Goal: Check status: Check status

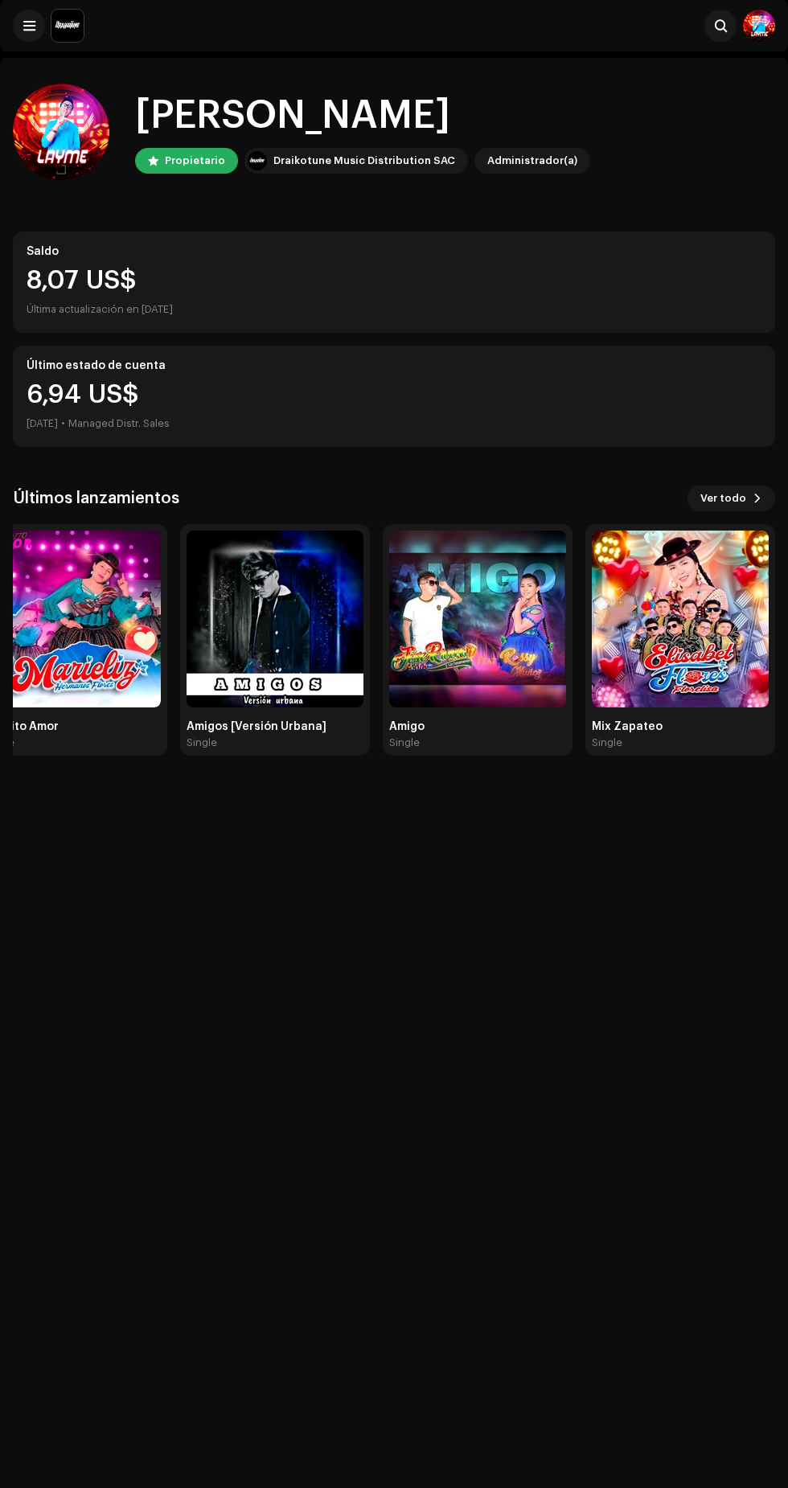
click at [705, 635] on img at bounding box center [680, 618] width 177 height 177
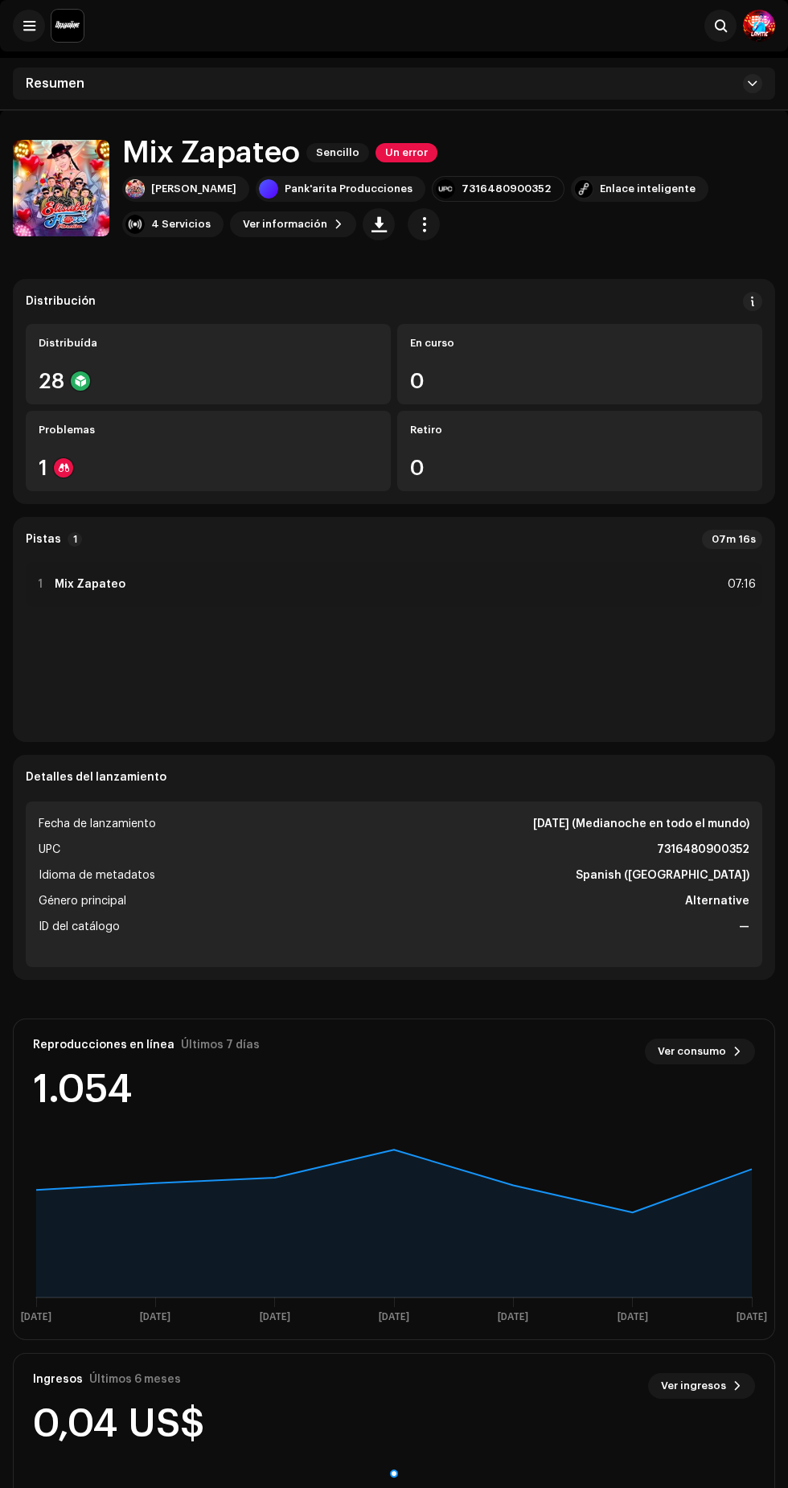
scroll to position [109, 0]
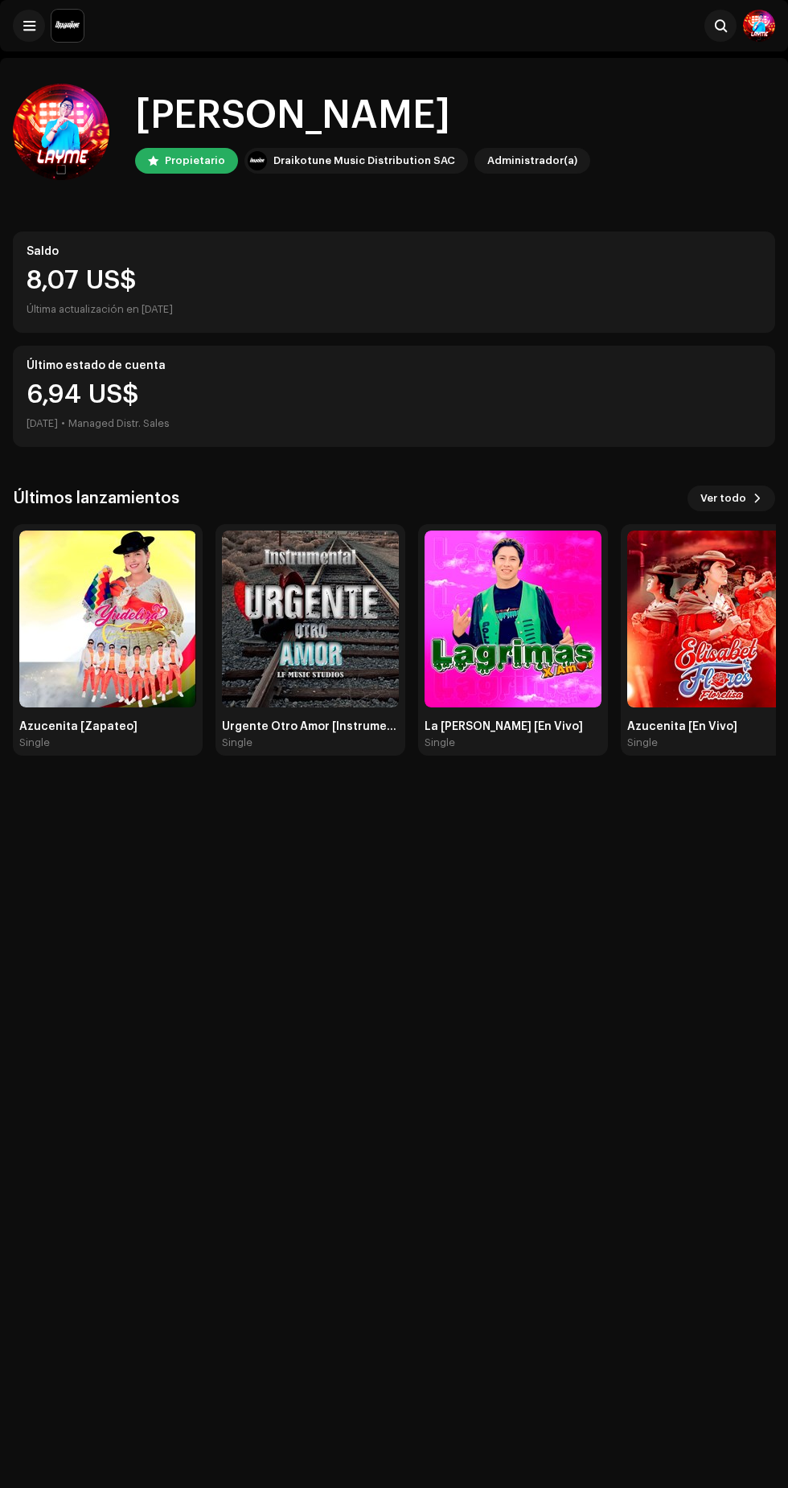
click at [757, 498] on span at bounding box center [757, 498] width 10 height 13
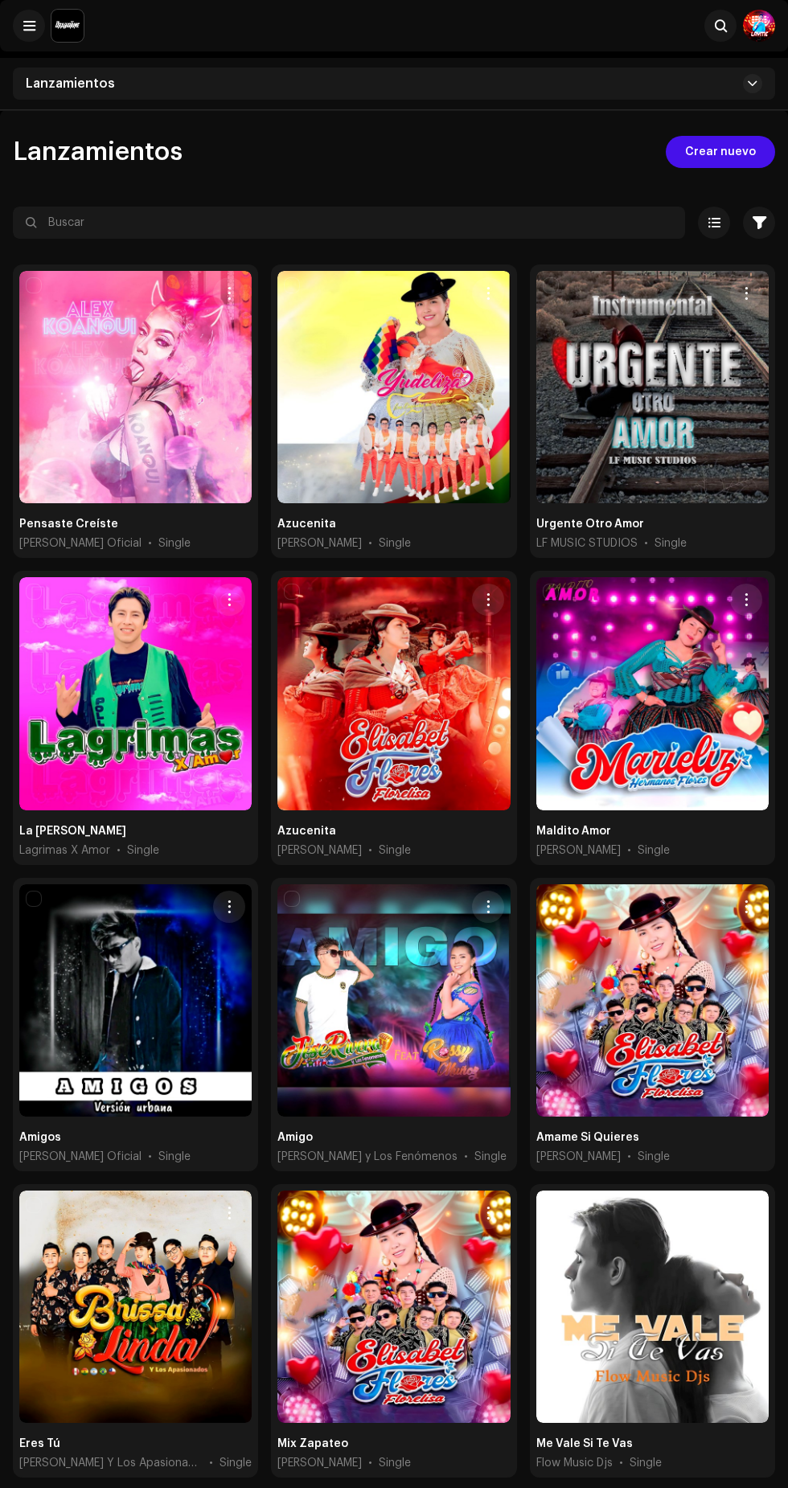
scroll to position [109, 0]
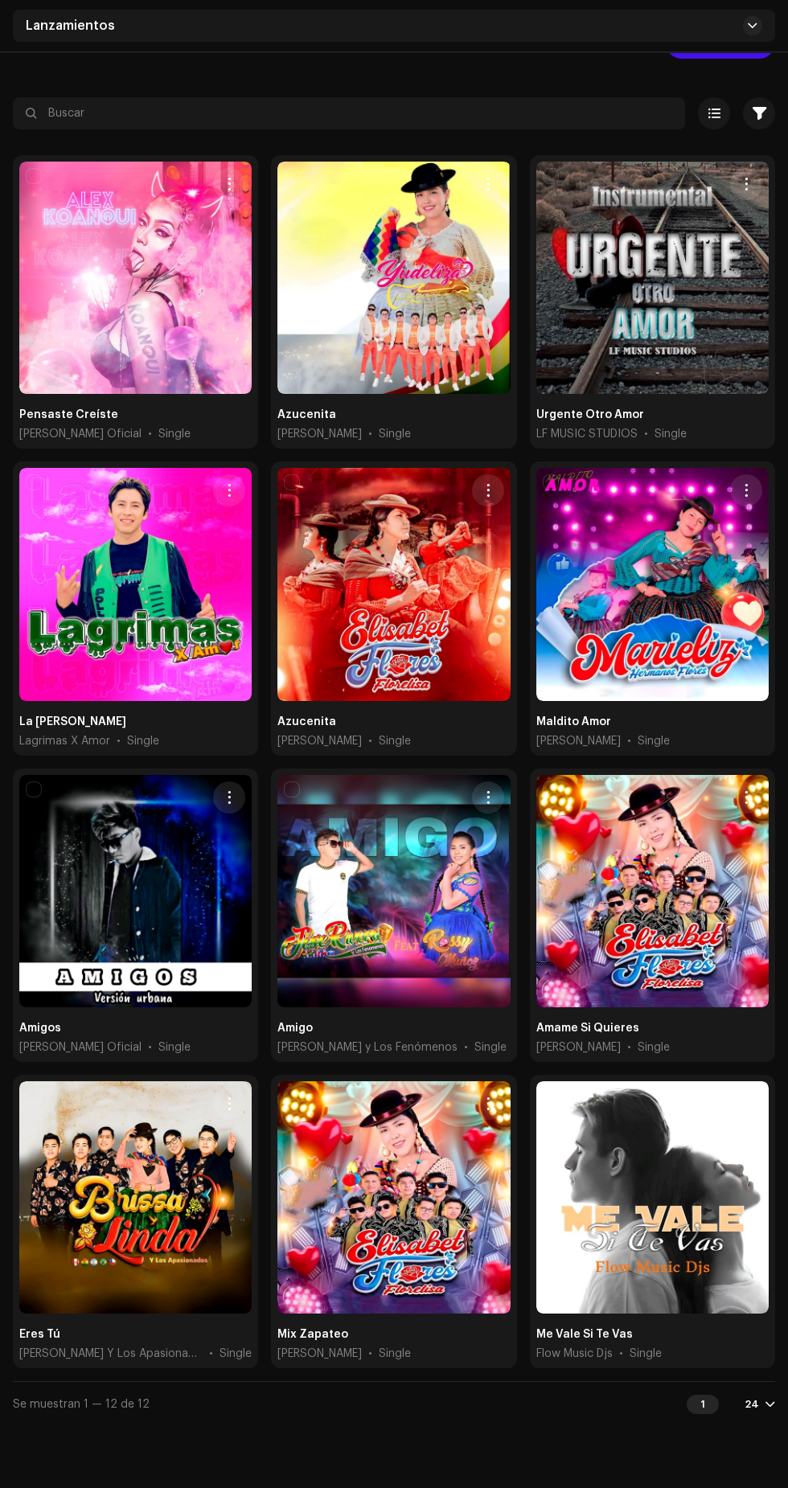
click at [148, 1306] on div at bounding box center [135, 1197] width 232 height 232
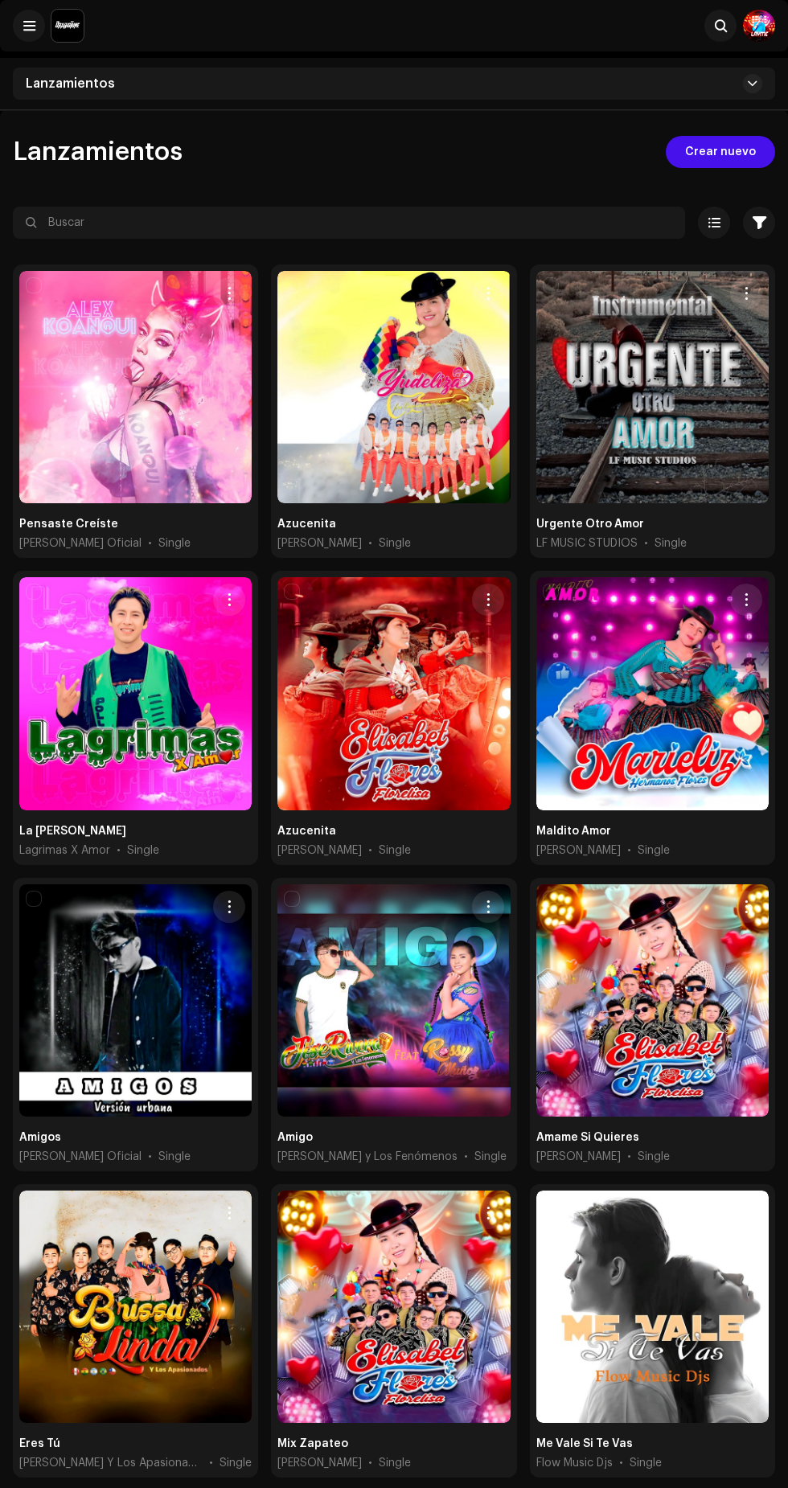
click at [681, 1057] on div at bounding box center [652, 1000] width 232 height 232
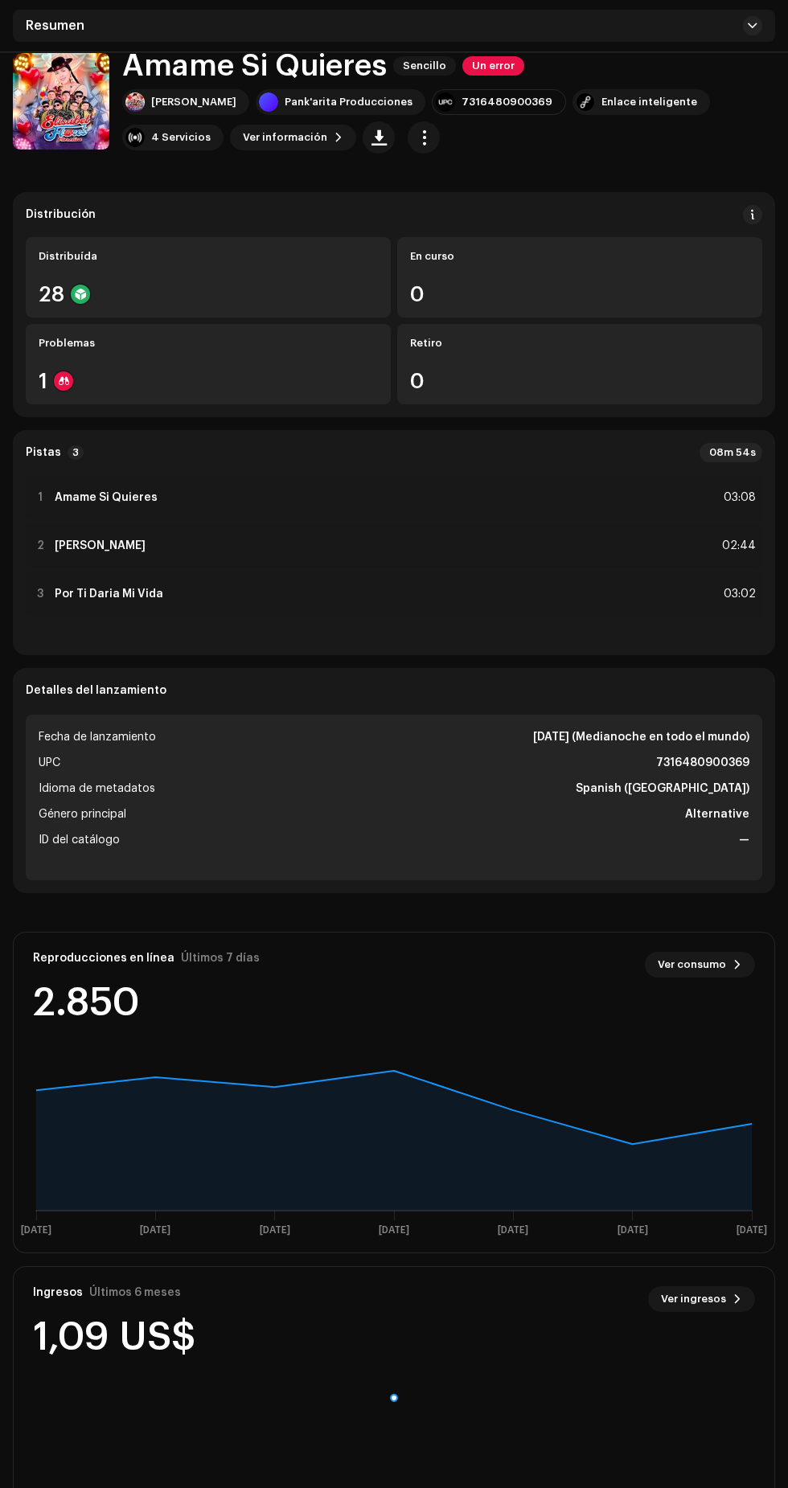
scroll to position [109, 0]
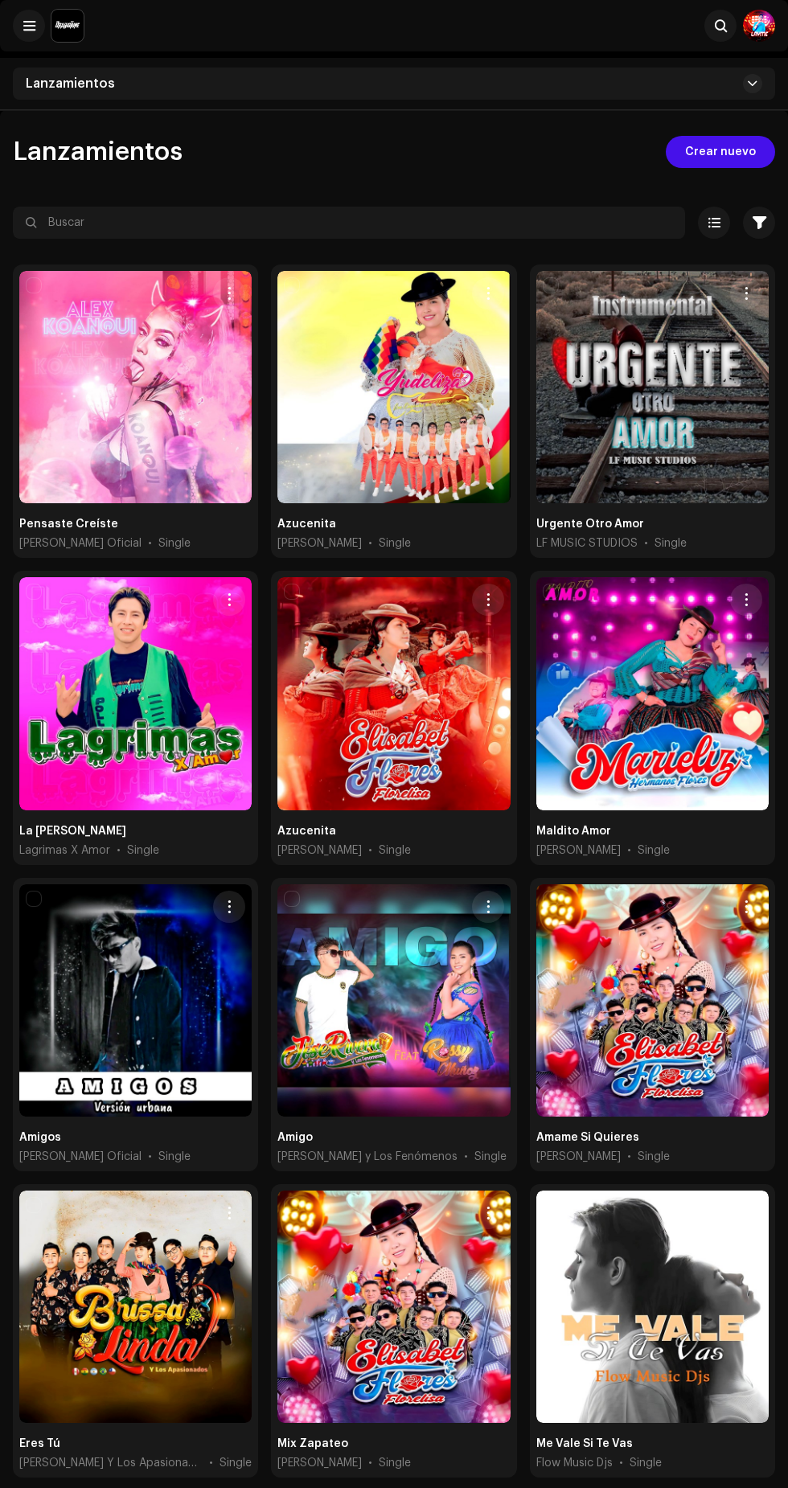
click at [411, 1041] on div at bounding box center [393, 1000] width 232 height 232
click at [652, 731] on div at bounding box center [652, 693] width 232 height 232
click at [172, 1016] on div at bounding box center [135, 1000] width 232 height 232
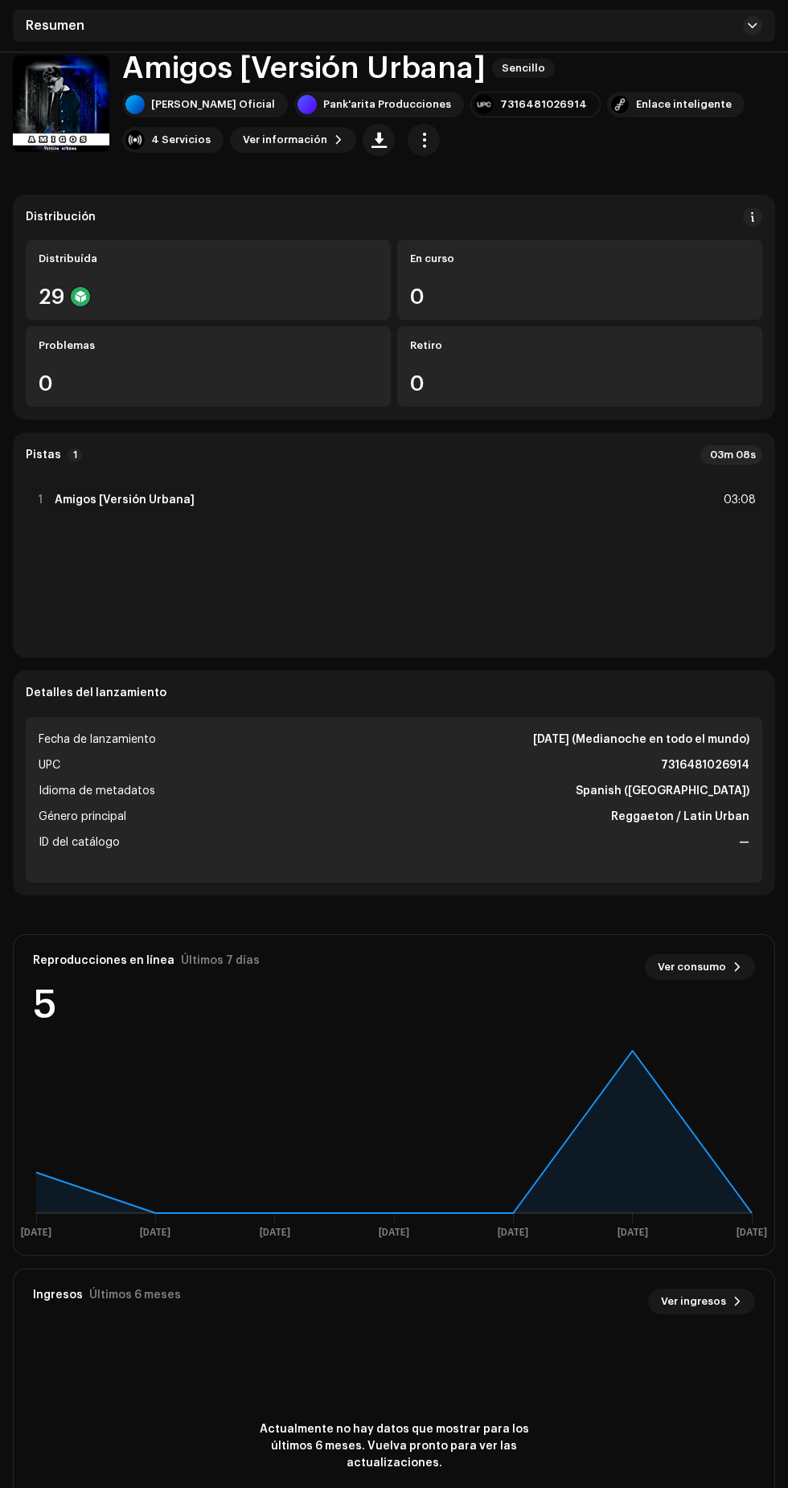
scroll to position [109, 0]
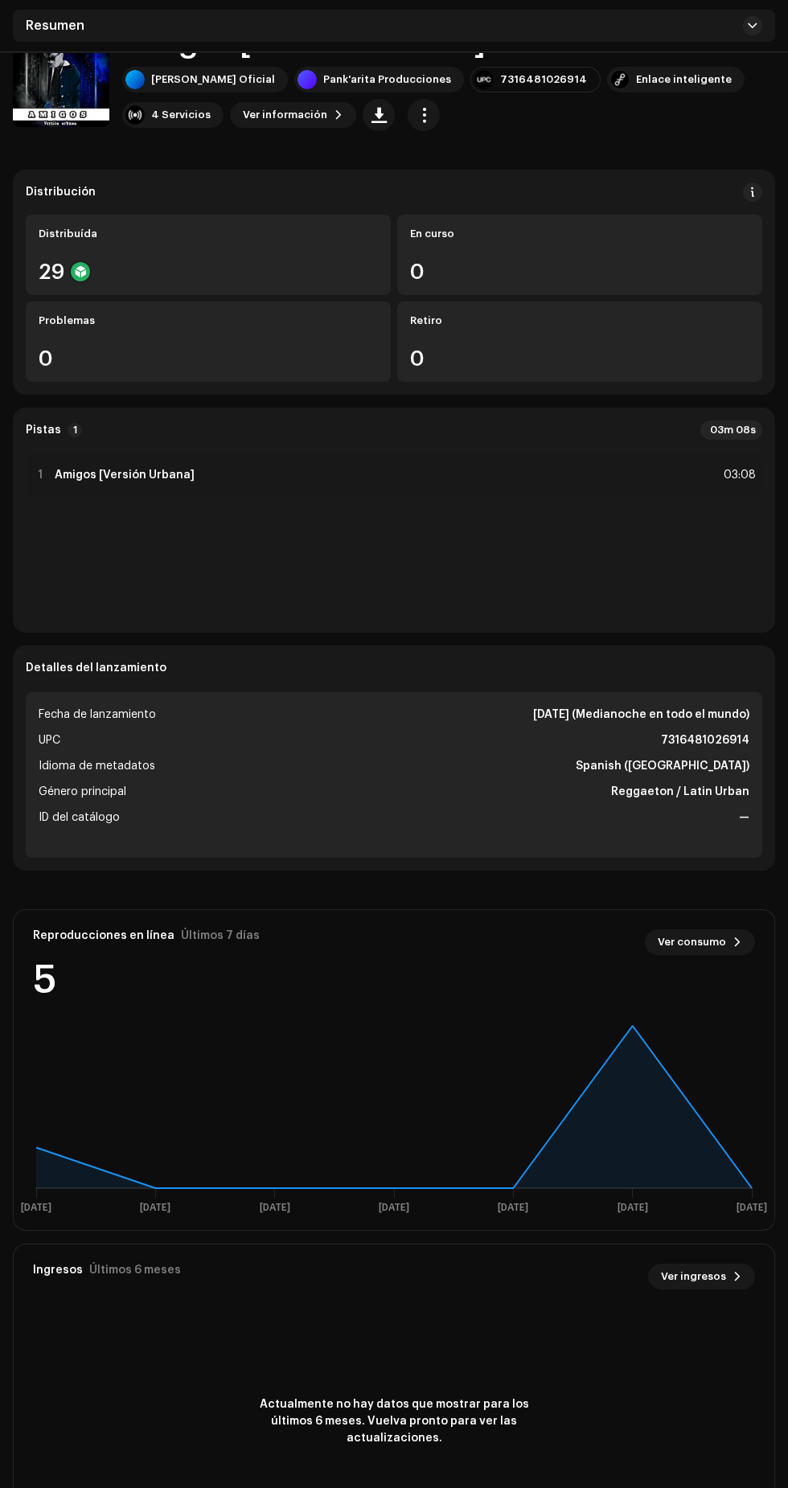
click at [737, 1276] on span at bounding box center [737, 1276] width 10 height 13
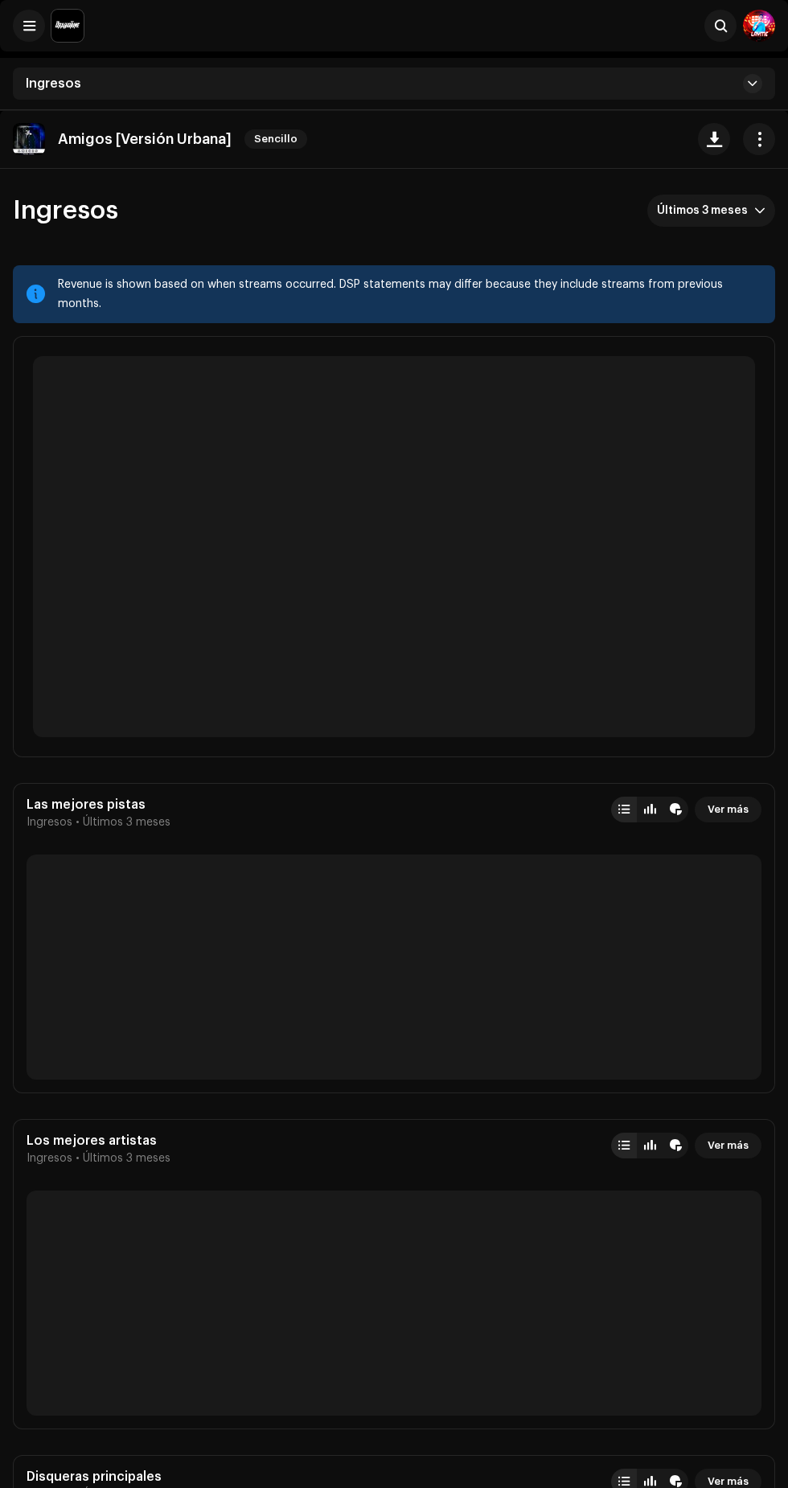
click at [733, 1293] on p-skeleton at bounding box center [394, 1302] width 735 height 225
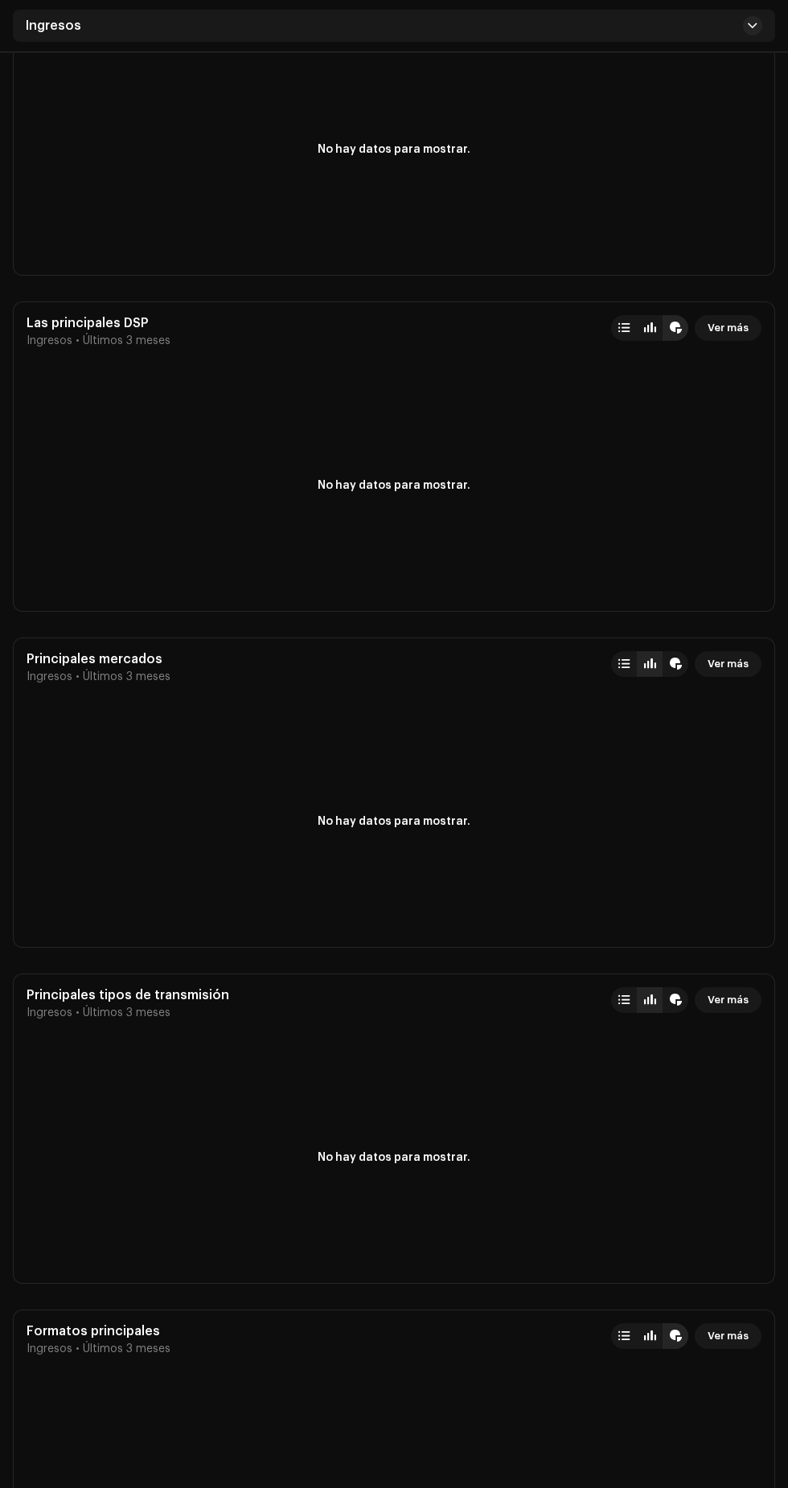
scroll to position [1492, 0]
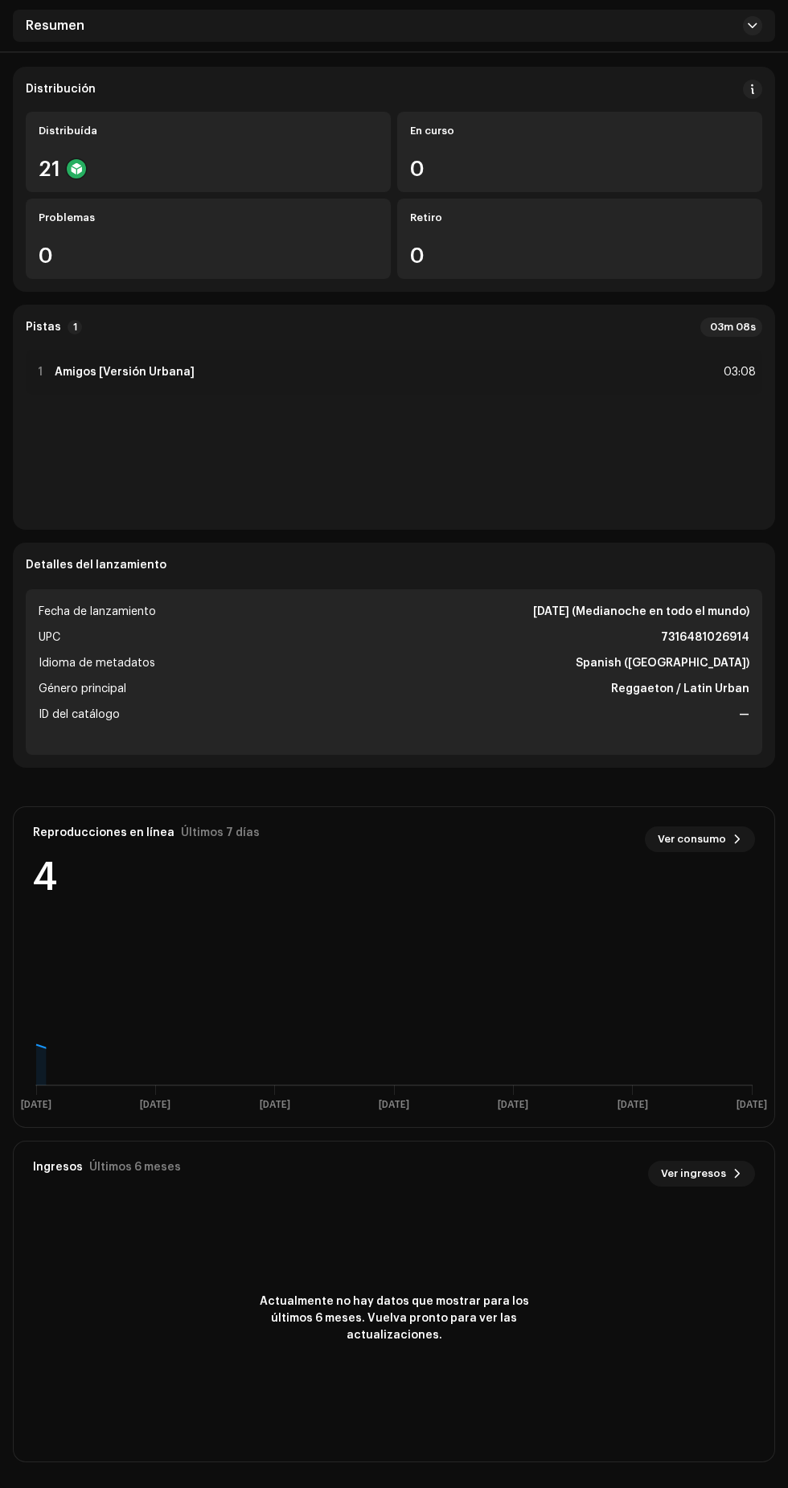
scroll to position [109, 0]
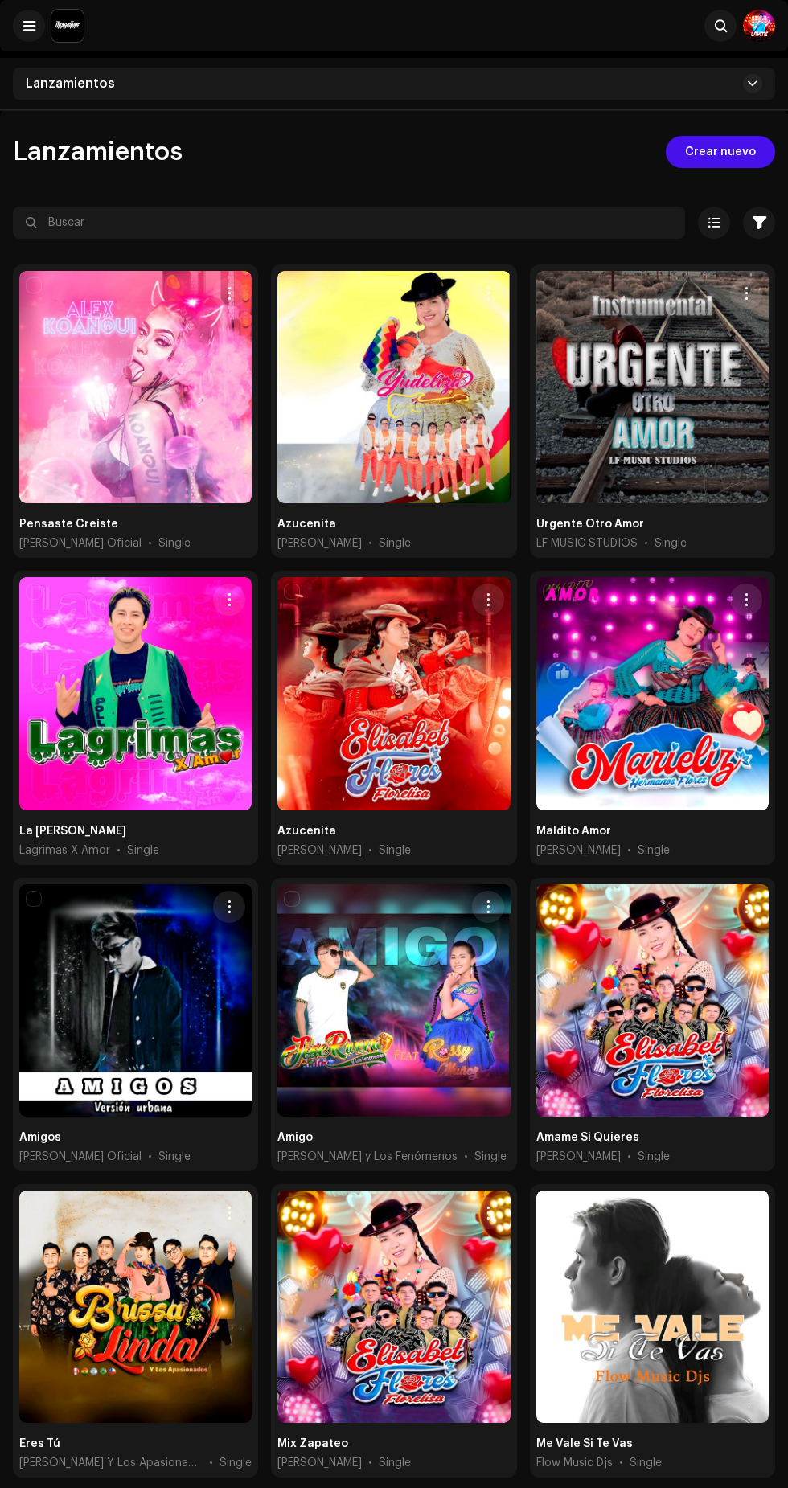
click at [670, 745] on div at bounding box center [652, 693] width 232 height 232
